Goal: Information Seeking & Learning: Learn about a topic

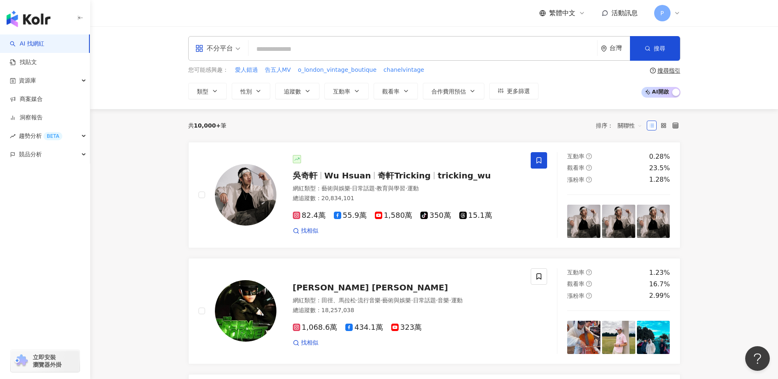
paste input "**********"
type input "**********"
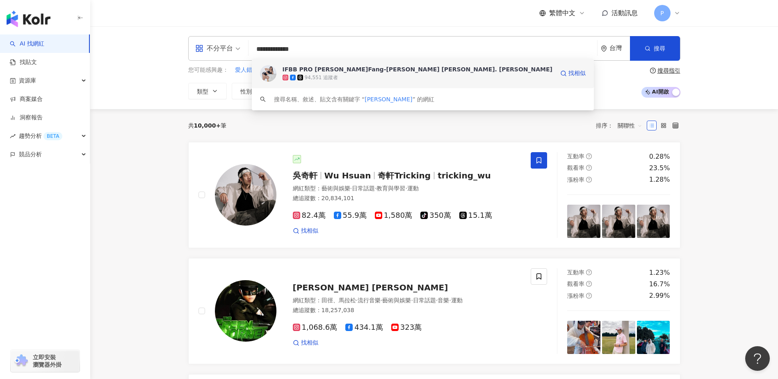
click at [386, 75] on div "94,551 追蹤者" at bounding box center [419, 77] width 272 height 8
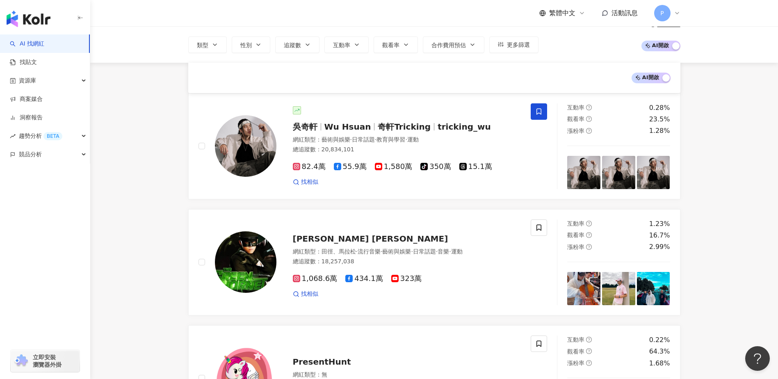
scroll to position [164, 0]
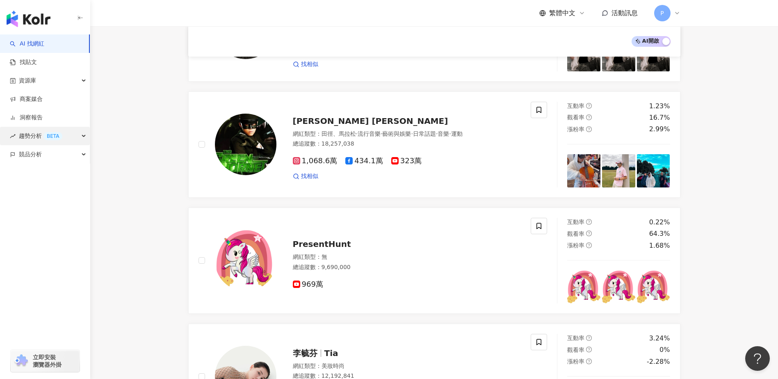
click at [25, 135] on span "趨勢分析 BETA" at bounding box center [40, 136] width 43 height 18
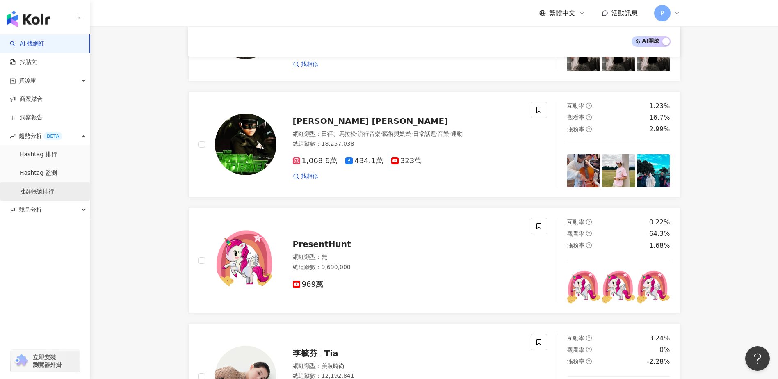
click at [53, 192] on link "社群帳號排行" at bounding box center [37, 191] width 34 height 8
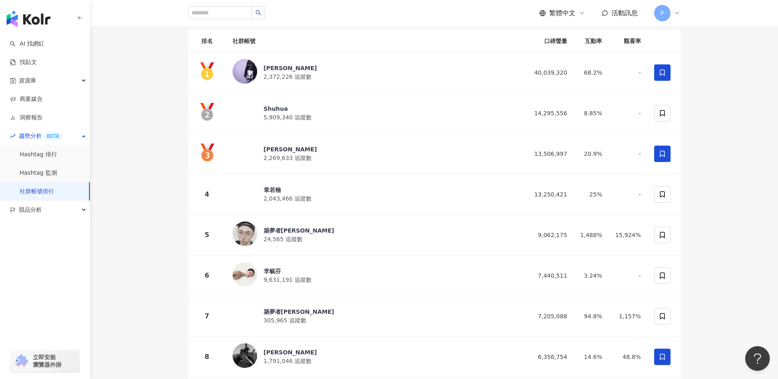
scroll to position [123, 0]
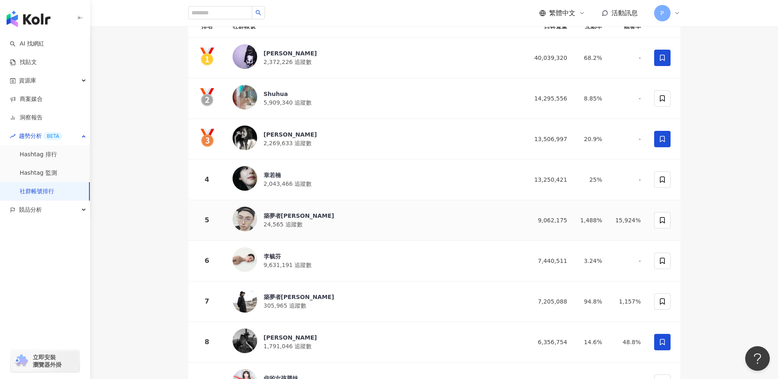
click at [285, 222] on span "24,565 追蹤數" at bounding box center [283, 224] width 39 height 7
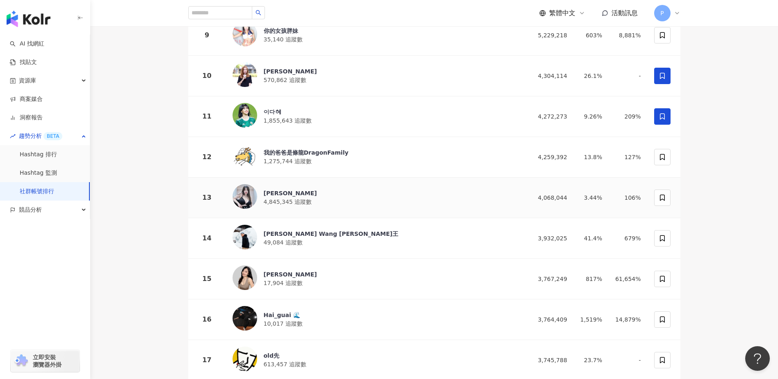
scroll to position [492, 0]
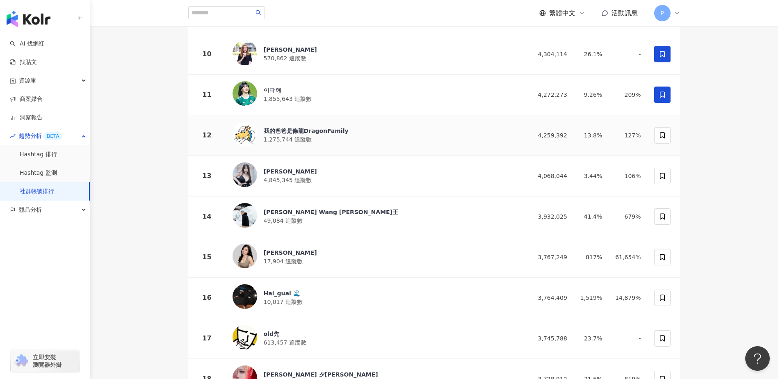
click at [327, 127] on div "我的爸爸是條龍DragonFamily" at bounding box center [306, 131] width 85 height 8
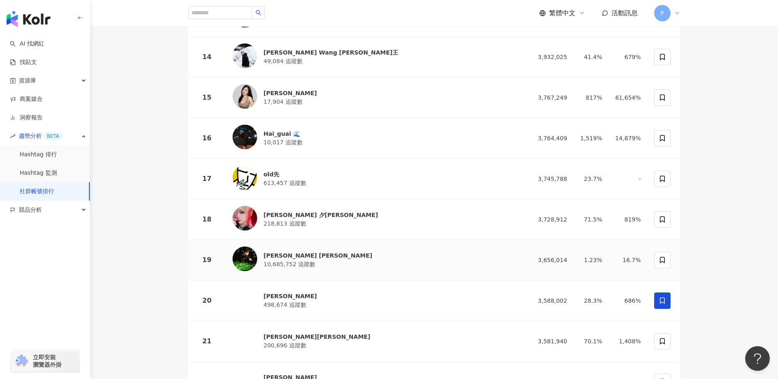
scroll to position [779, 0]
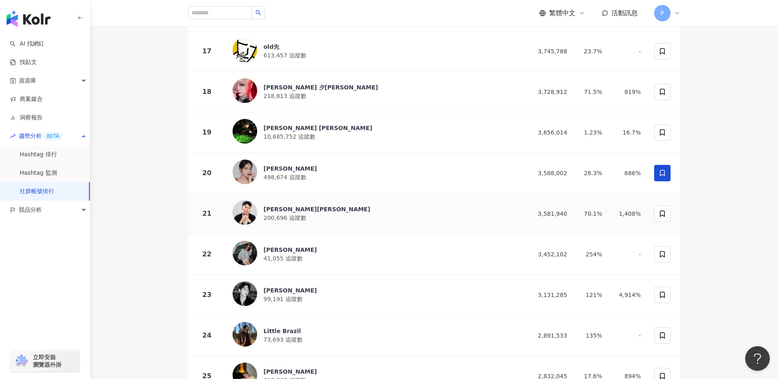
click at [283, 215] on span "200,696 追蹤數" at bounding box center [285, 218] width 43 height 7
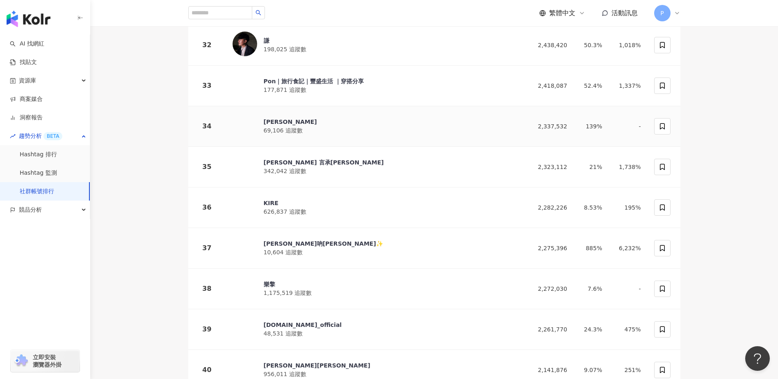
scroll to position [1436, 0]
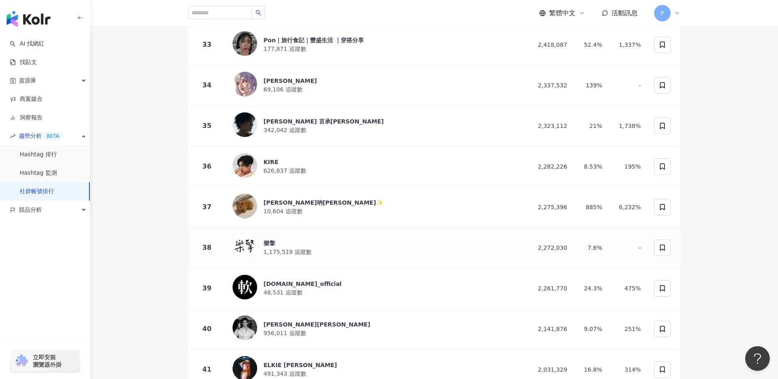
click at [275, 239] on div "樂擎" at bounding box center [288, 243] width 48 height 8
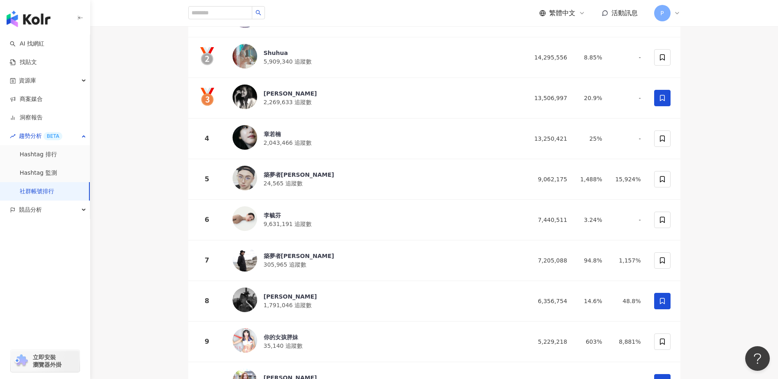
scroll to position [0, 0]
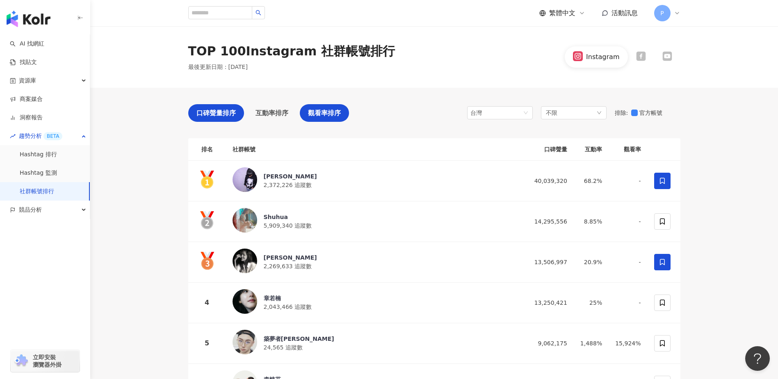
click at [315, 116] on span "觀看率排序" at bounding box center [324, 113] width 33 height 10
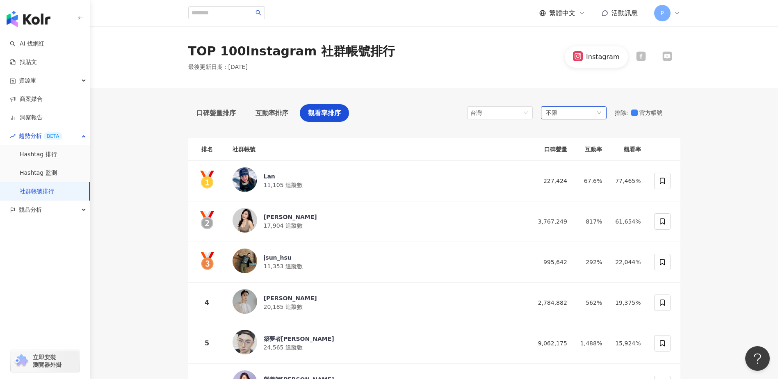
click at [564, 117] on div "不限" at bounding box center [574, 112] width 66 height 13
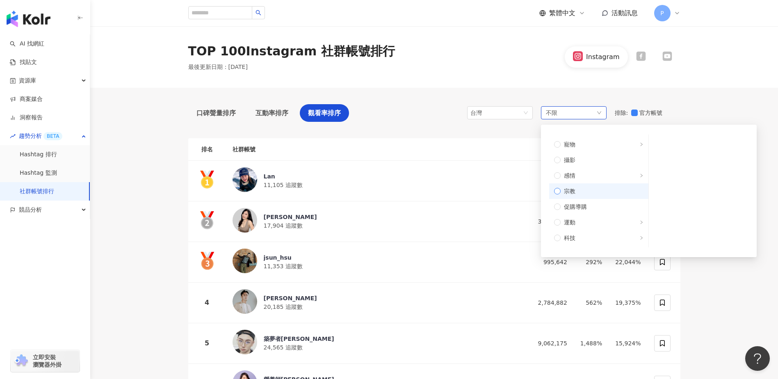
scroll to position [246, 0]
click at [598, 207] on span "運動" at bounding box center [602, 207] width 83 height 9
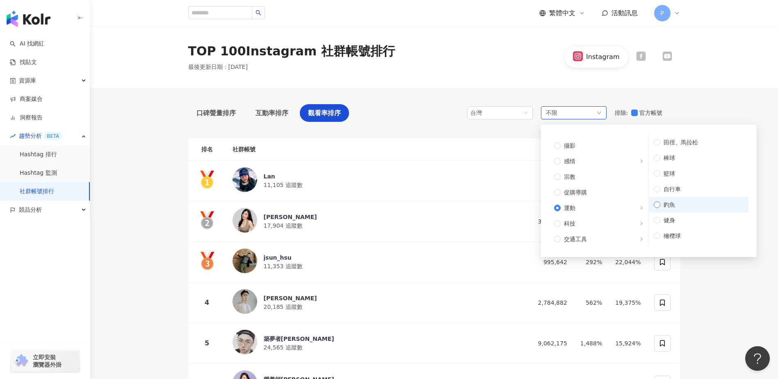
click at [675, 222] on span "健身" at bounding box center [701, 220] width 83 height 9
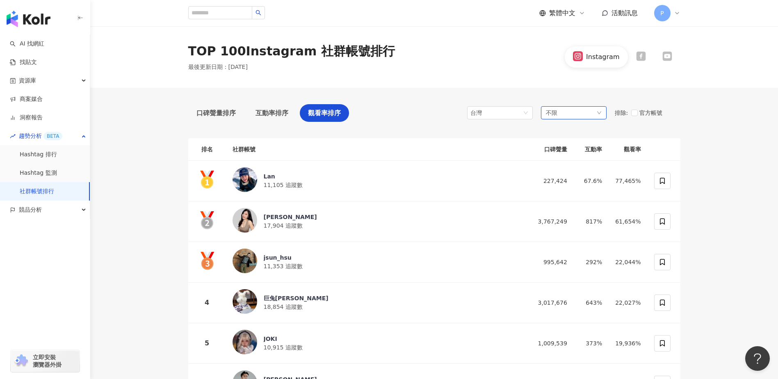
click at [564, 113] on div "不限" at bounding box center [574, 112] width 66 height 13
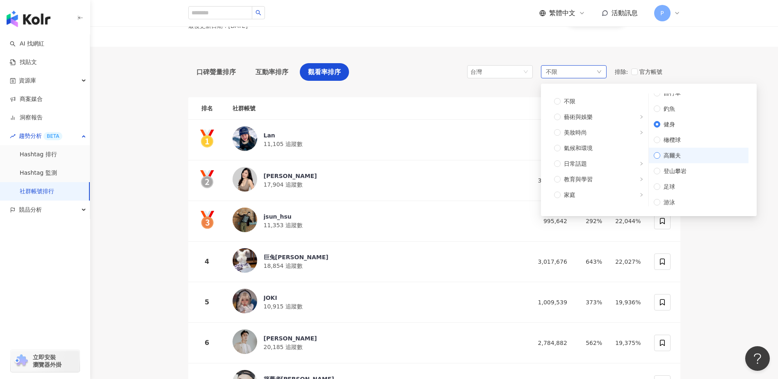
scroll to position [8, 0]
click at [678, 175] on span "健身" at bounding box center [701, 171] width 83 height 9
click at [671, 172] on span "健身" at bounding box center [701, 171] width 83 height 9
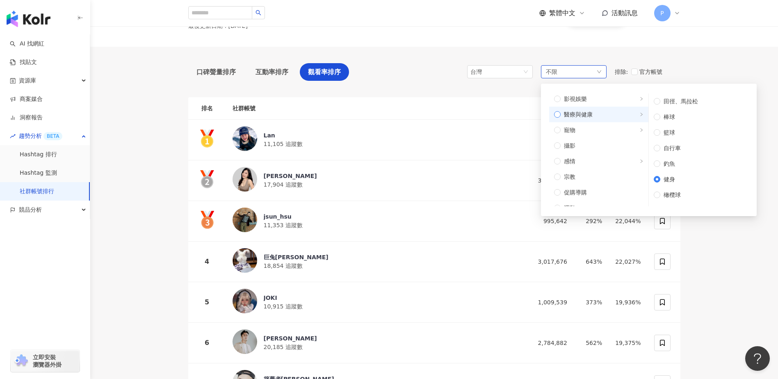
scroll to position [246, 0]
click at [561, 167] on span "運動" at bounding box center [602, 166] width 83 height 9
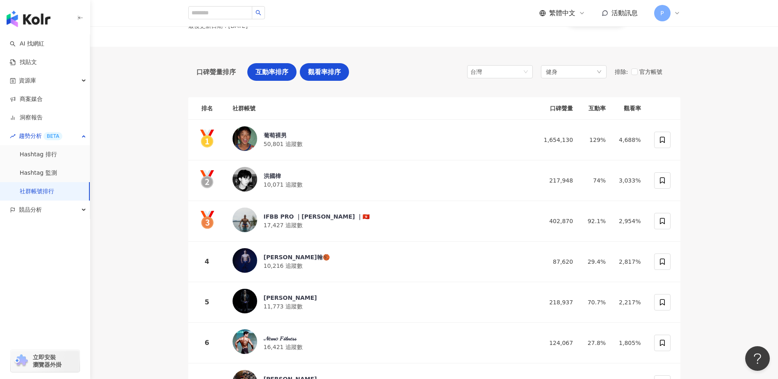
click at [273, 73] on span "互動率排序" at bounding box center [272, 72] width 33 height 10
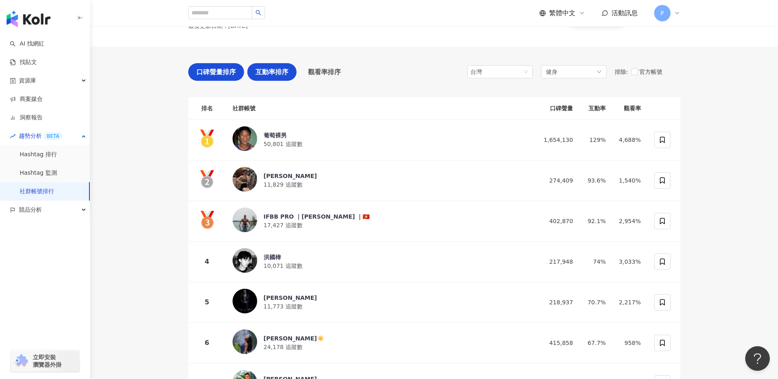
click at [207, 69] on span "口碑聲量排序" at bounding box center [215, 72] width 39 height 10
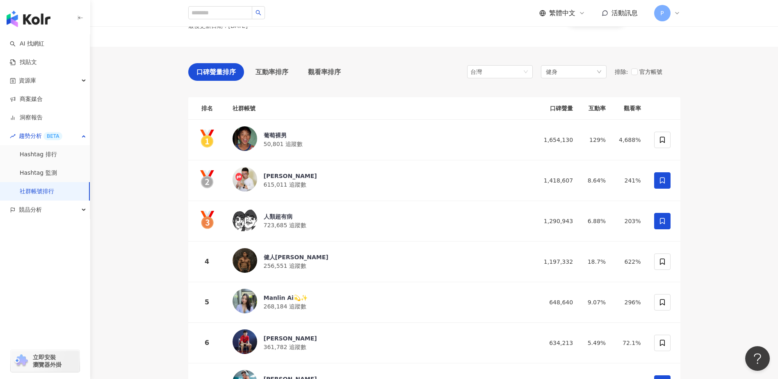
drag, startPoint x: 207, startPoint y: 69, endPoint x: 171, endPoint y: 117, distance: 60.6
click at [274, 135] on div "葡萄裸男" at bounding box center [283, 135] width 39 height 8
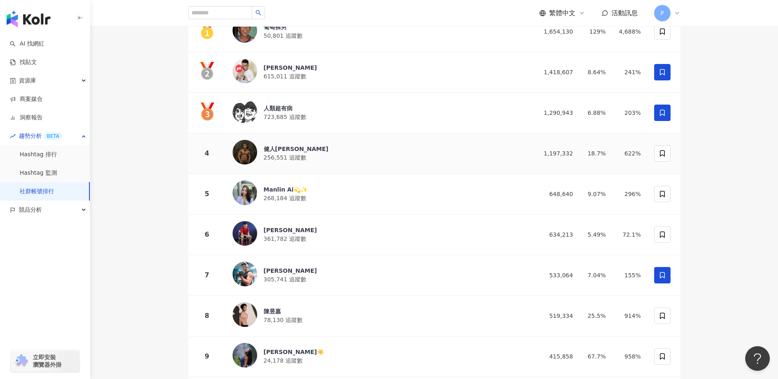
scroll to position [164, 0]
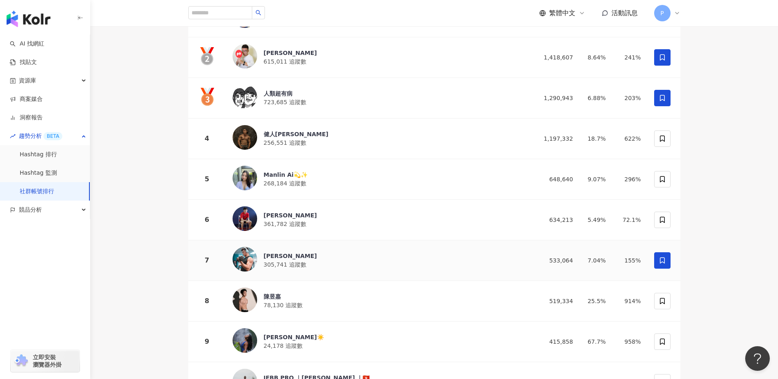
click at [278, 253] on div "Shuai Li" at bounding box center [290, 256] width 53 height 8
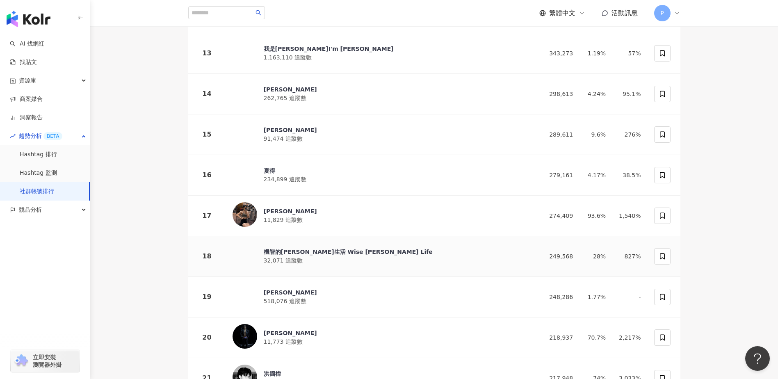
scroll to position [615, 0]
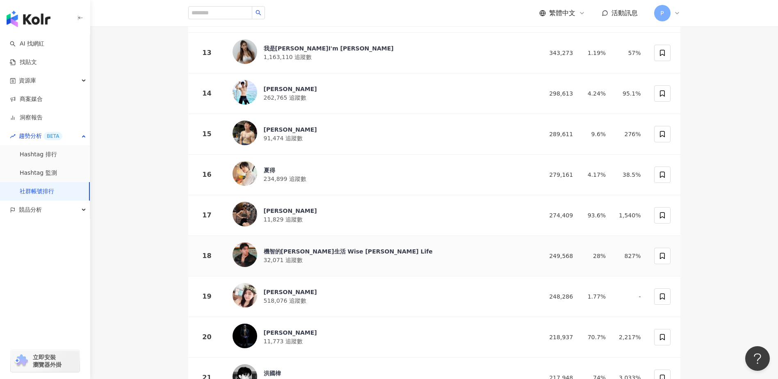
click at [297, 247] on div "機智的亞當生活 Wise Adam’s Life" at bounding box center [348, 251] width 169 height 8
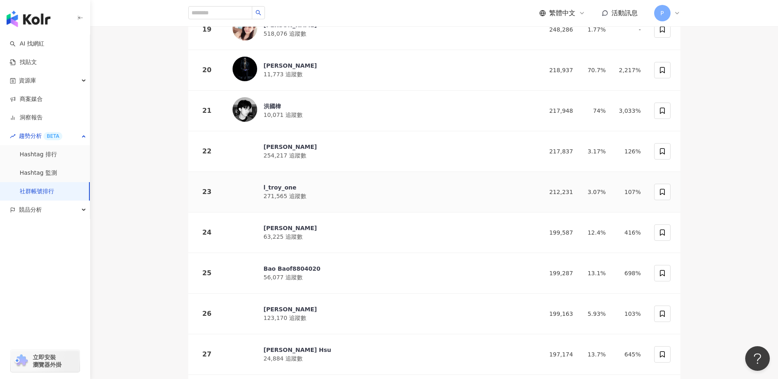
scroll to position [902, 0]
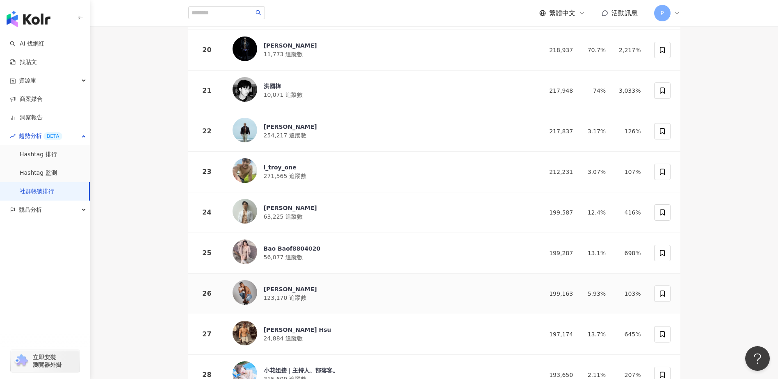
click at [281, 285] on div "王浩權 Ferry 123,170 追蹤數" at bounding box center [290, 293] width 53 height 17
click at [275, 163] on div "l_troy_one" at bounding box center [285, 167] width 43 height 8
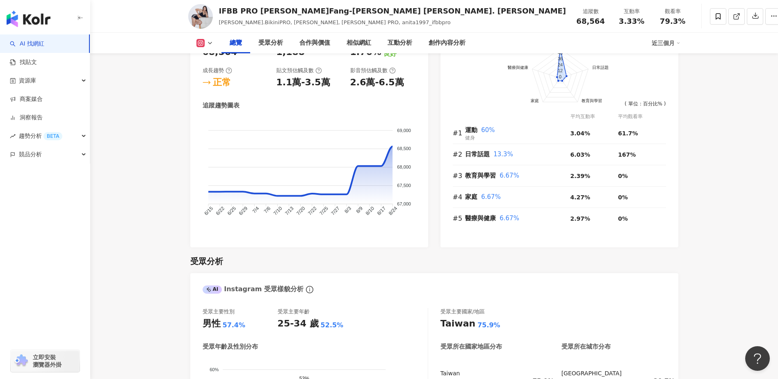
scroll to position [492, 0]
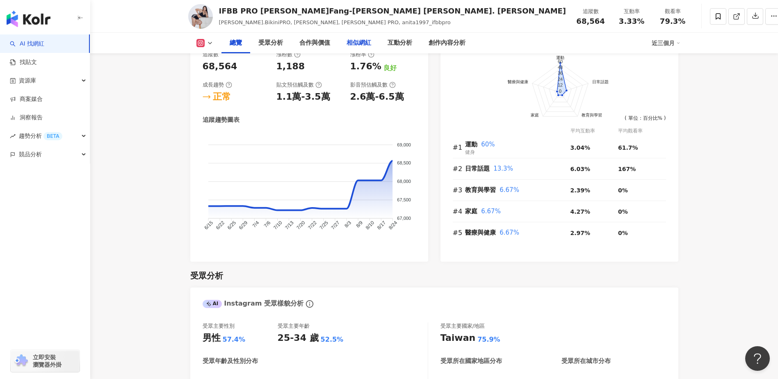
click at [357, 42] on div "相似網紅" at bounding box center [359, 43] width 25 height 10
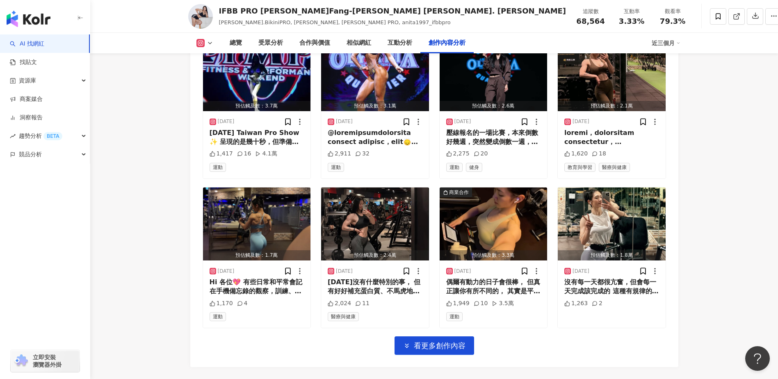
scroll to position [2819, 0]
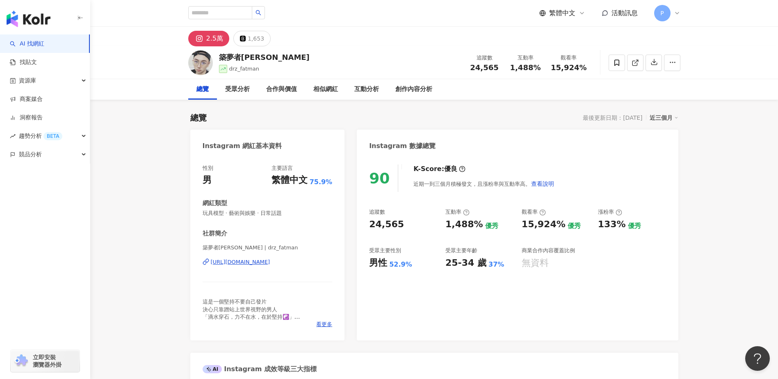
click at [253, 260] on div "https://www.instagram.com/drz_fatman/" at bounding box center [240, 261] width 59 height 7
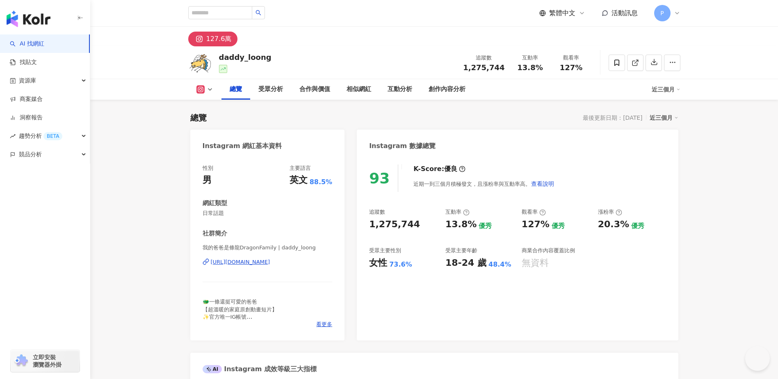
click at [214, 40] on div "127.6萬" at bounding box center [218, 38] width 25 height 11
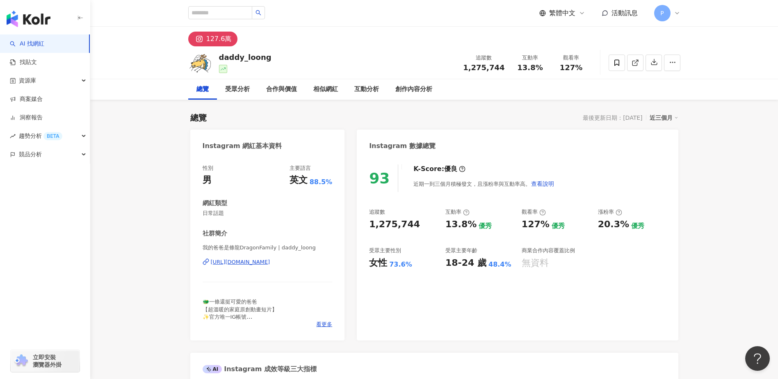
click at [270, 262] on div "https://www.instagram.com/daddy_loong/" at bounding box center [240, 261] width 59 height 7
click at [256, 258] on div "我的爸爸是條龍DragonFamily | daddy_loong https://www.instagram.com/daddy_loong/" at bounding box center [268, 268] width 130 height 48
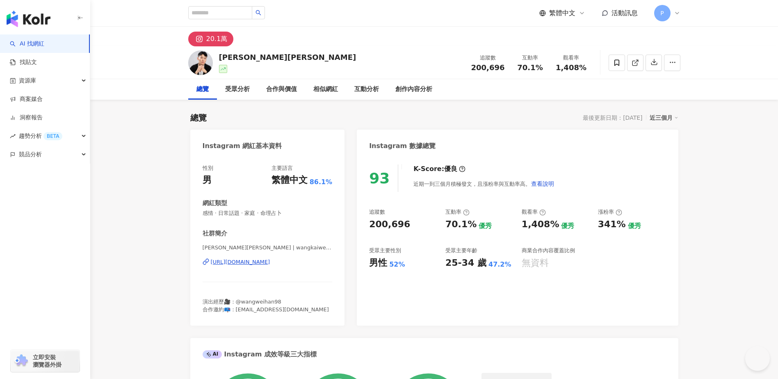
click at [270, 262] on div "[URL][DOMAIN_NAME]" at bounding box center [240, 261] width 59 height 7
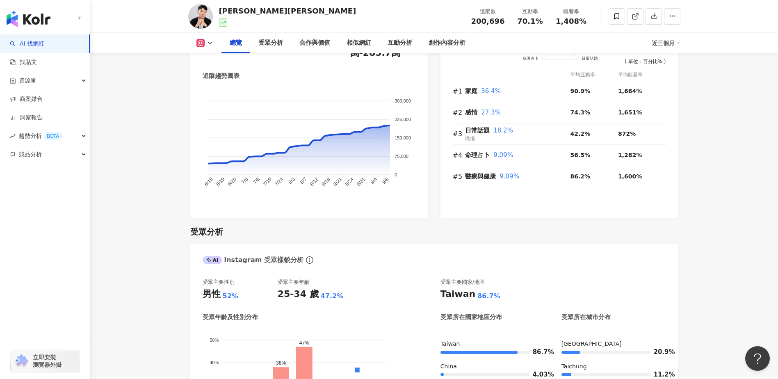
scroll to position [533, 0]
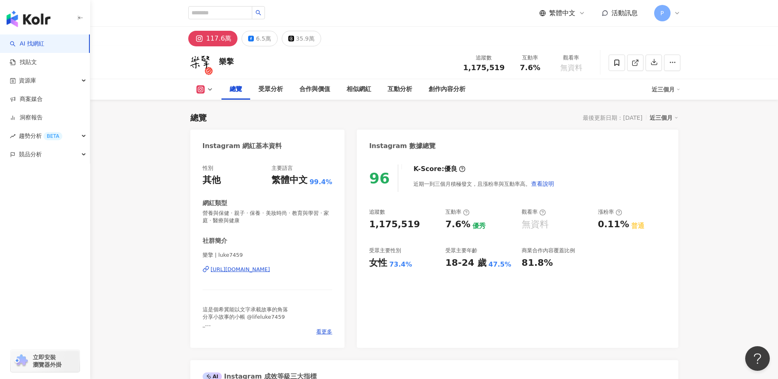
click at [270, 268] on div "[URL][DOMAIN_NAME]" at bounding box center [240, 269] width 59 height 7
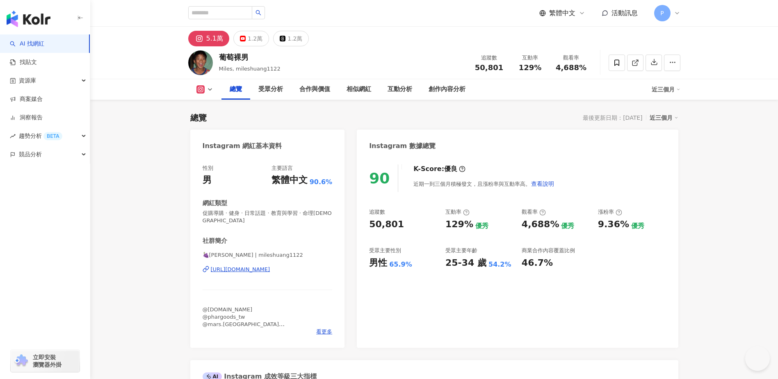
click at [269, 273] on div "https://www.instagram.com/mileshuang1122/" at bounding box center [240, 269] width 59 height 7
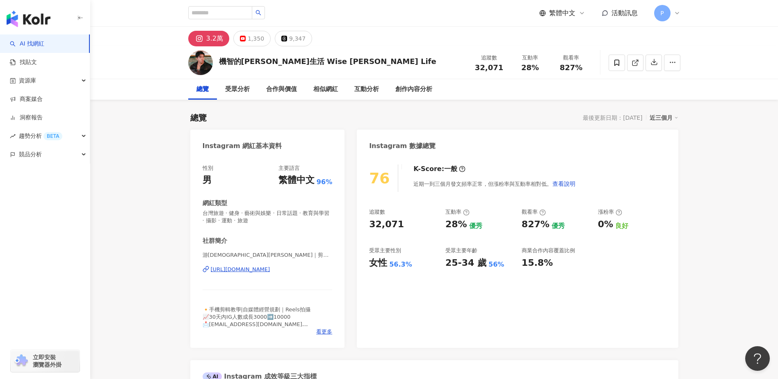
click at [263, 270] on div "https://www.instagram.com/adam8167/" at bounding box center [240, 269] width 59 height 7
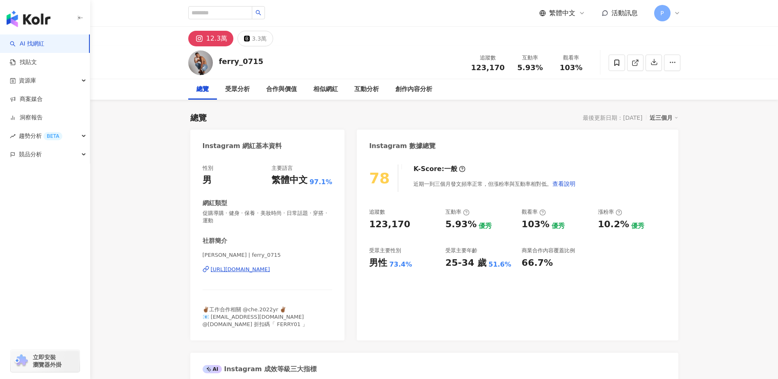
click at [270, 269] on div "[URL][DOMAIN_NAME]" at bounding box center [240, 269] width 59 height 7
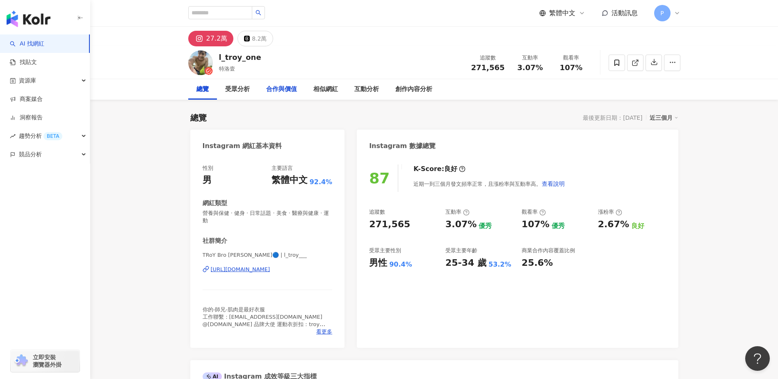
click at [278, 91] on div "合作與價值" at bounding box center [281, 90] width 31 height 10
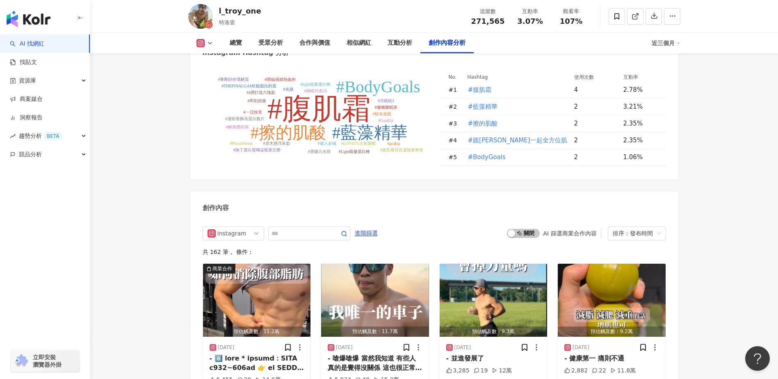
scroll to position [2431, 0]
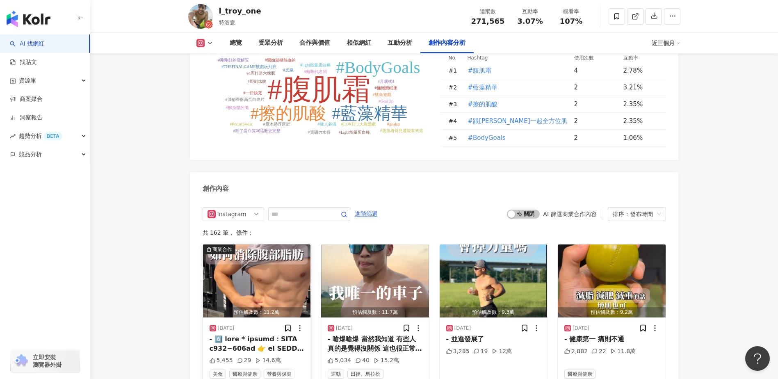
click at [246, 335] on div at bounding box center [257, 344] width 95 height 18
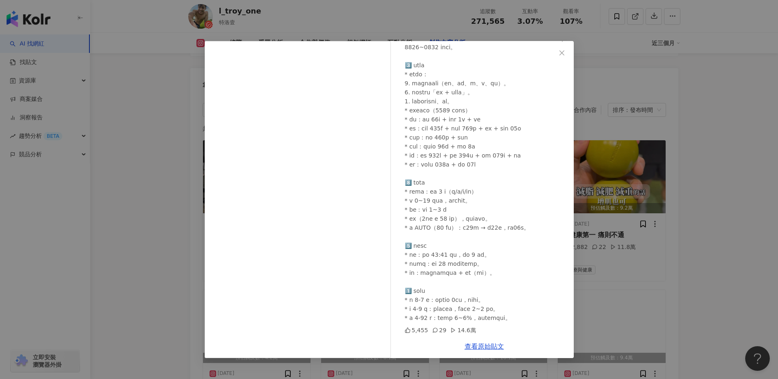
scroll to position [2554, 0]
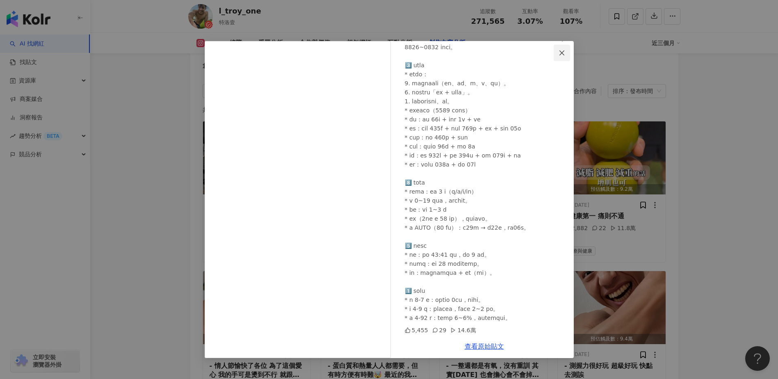
click at [561, 54] on icon "close" at bounding box center [562, 52] width 5 height 5
